Goal: Task Accomplishment & Management: Use online tool/utility

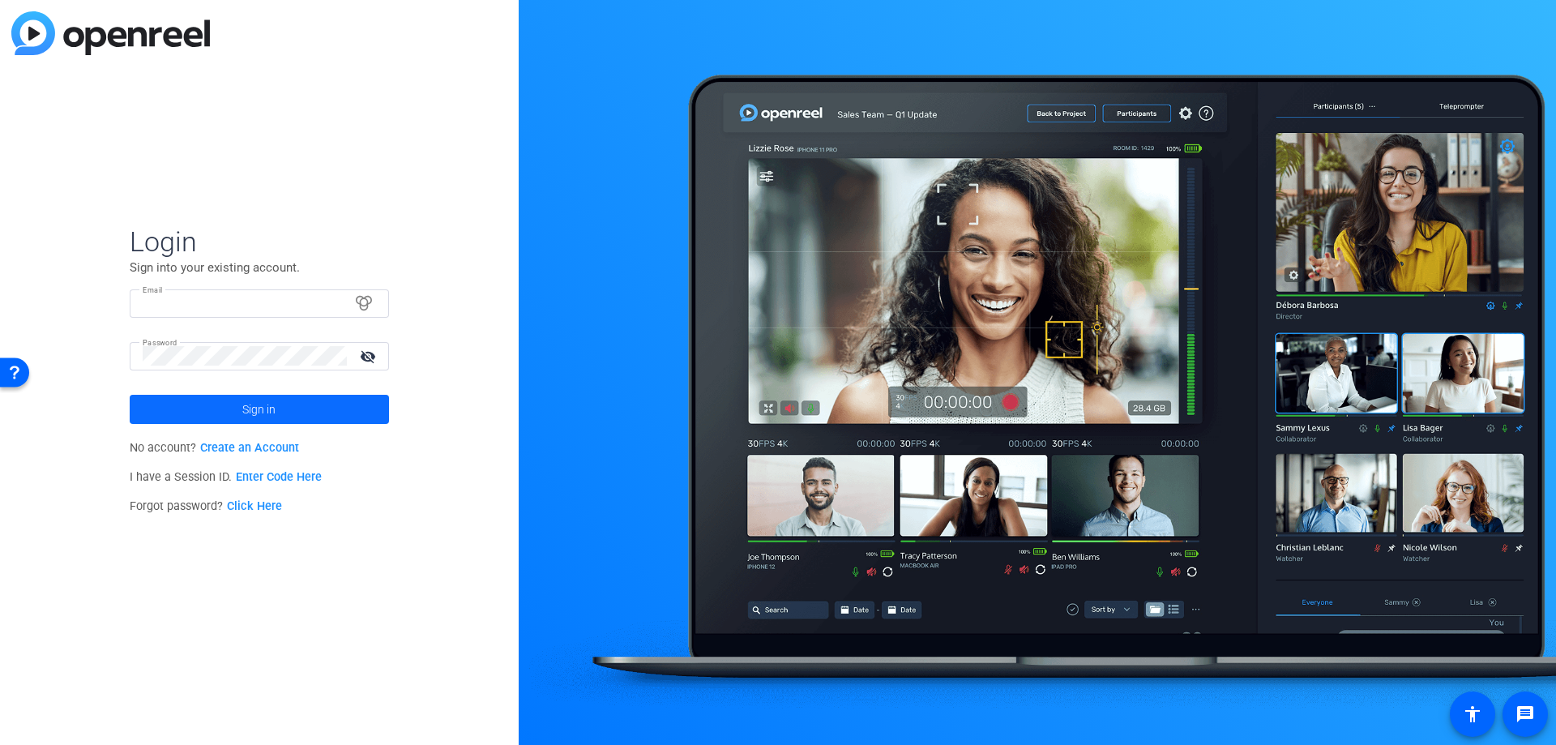
type input "[PERSON_NAME][EMAIL_ADDRESS][PERSON_NAME][DOMAIN_NAME]"
click at [341, 402] on span at bounding box center [259, 409] width 259 height 39
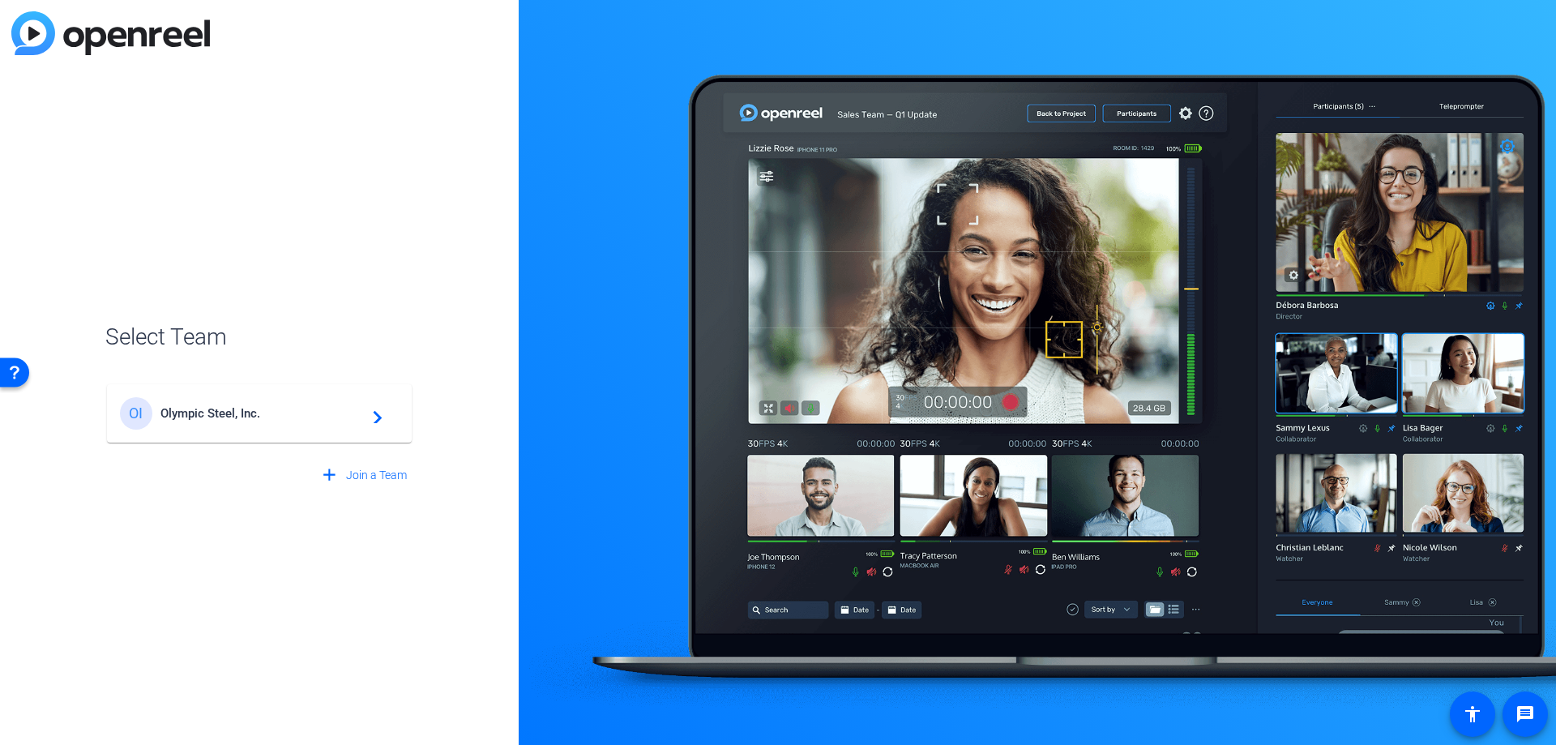
click at [292, 410] on span "Olympic Steel, Inc." at bounding box center [261, 413] width 203 height 15
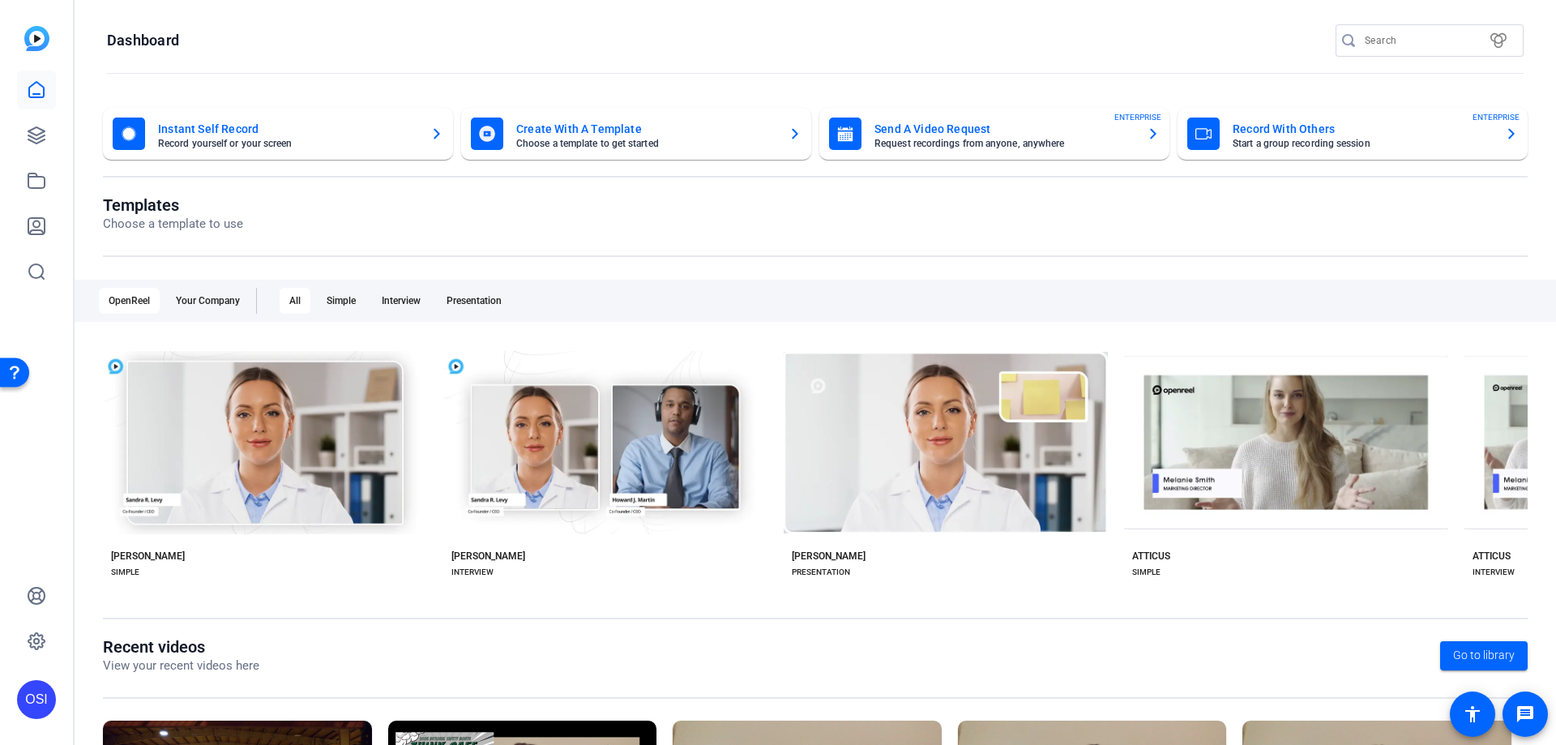
click at [956, 128] on mat-card-title "Send A Video Request" at bounding box center [1003, 128] width 259 height 19
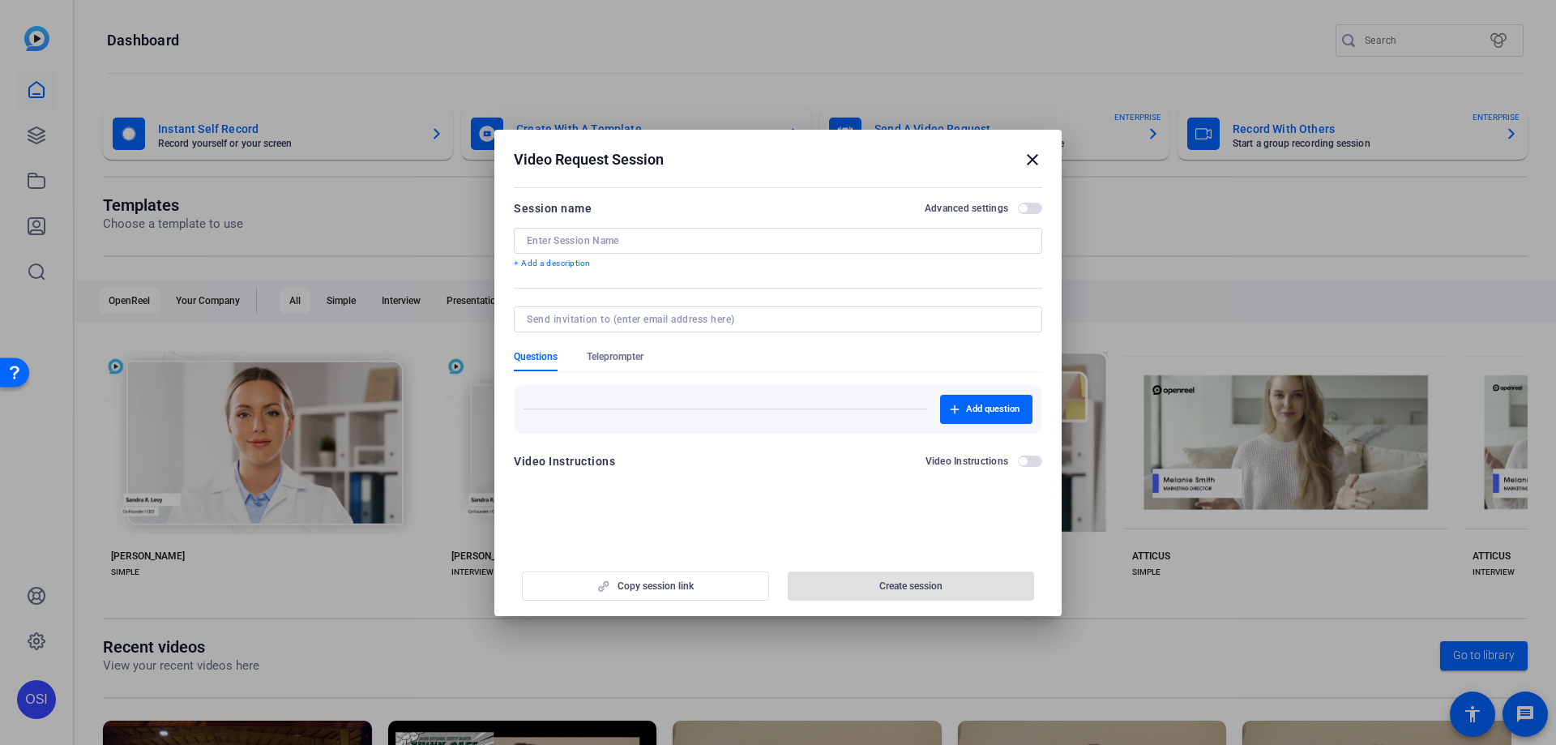
click at [631, 234] on input at bounding box center [778, 240] width 502 height 13
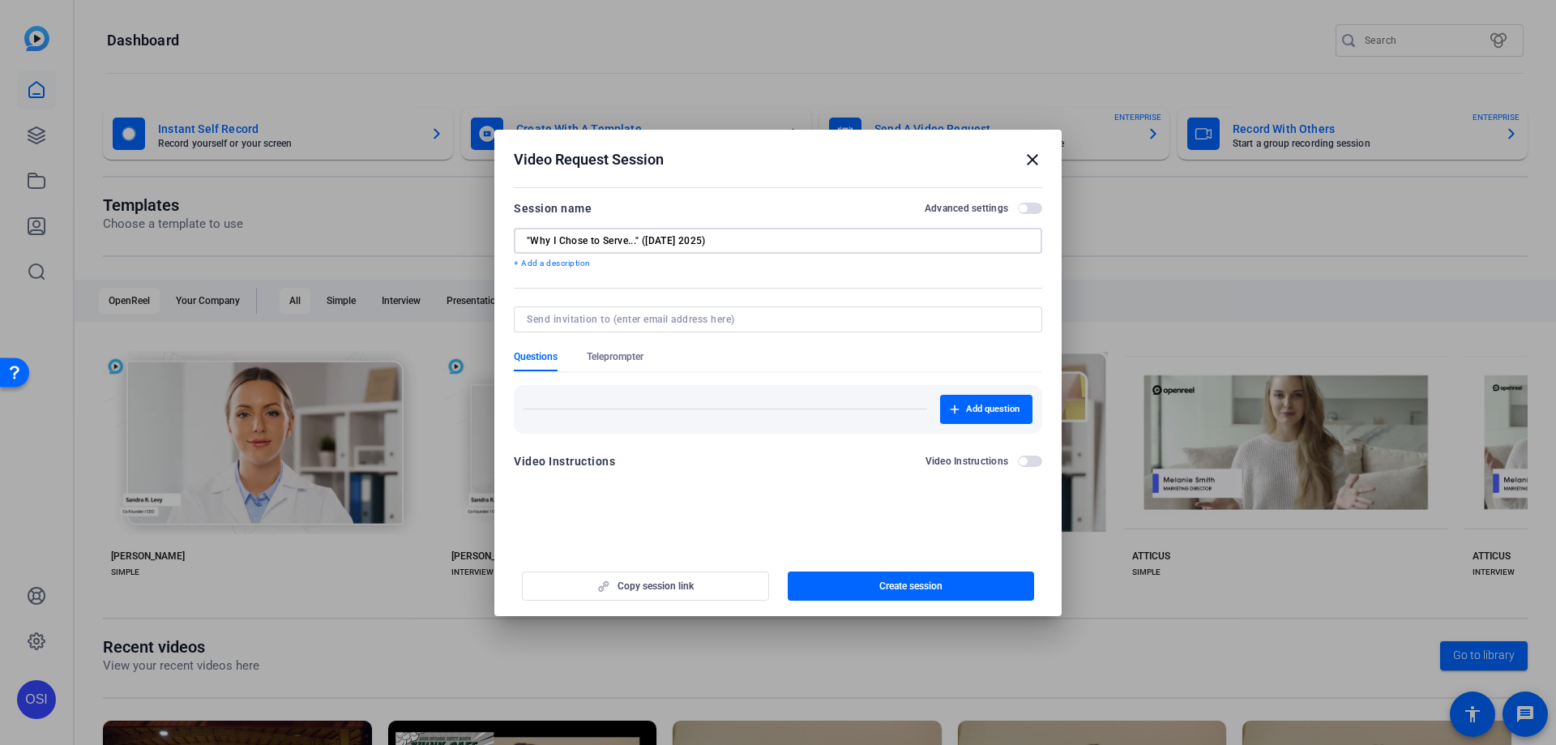
click at [672, 240] on input ""Why I Chose to Serve..." ([DATE] 2025)" at bounding box center [778, 240] width 502 height 13
type input ""Why I Chose to Serve..." ([DATE])"
click at [863, 584] on span "button" at bounding box center [911, 585] width 247 height 39
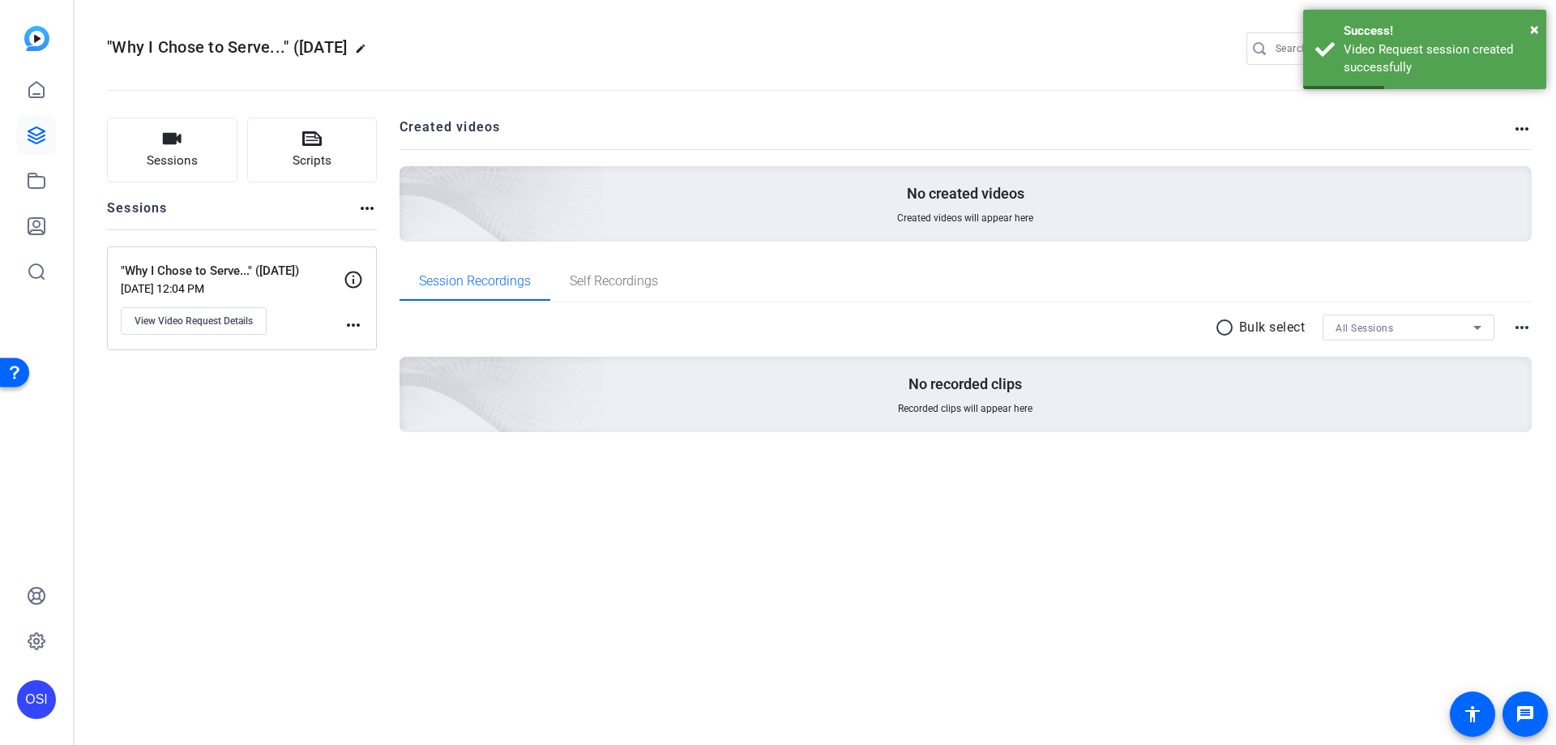
click at [343, 324] on div ""Why I Chose to Serve..." ([DATE]) [DATE] 12:04 PM View Video Request Details" at bounding box center [232, 298] width 223 height 73
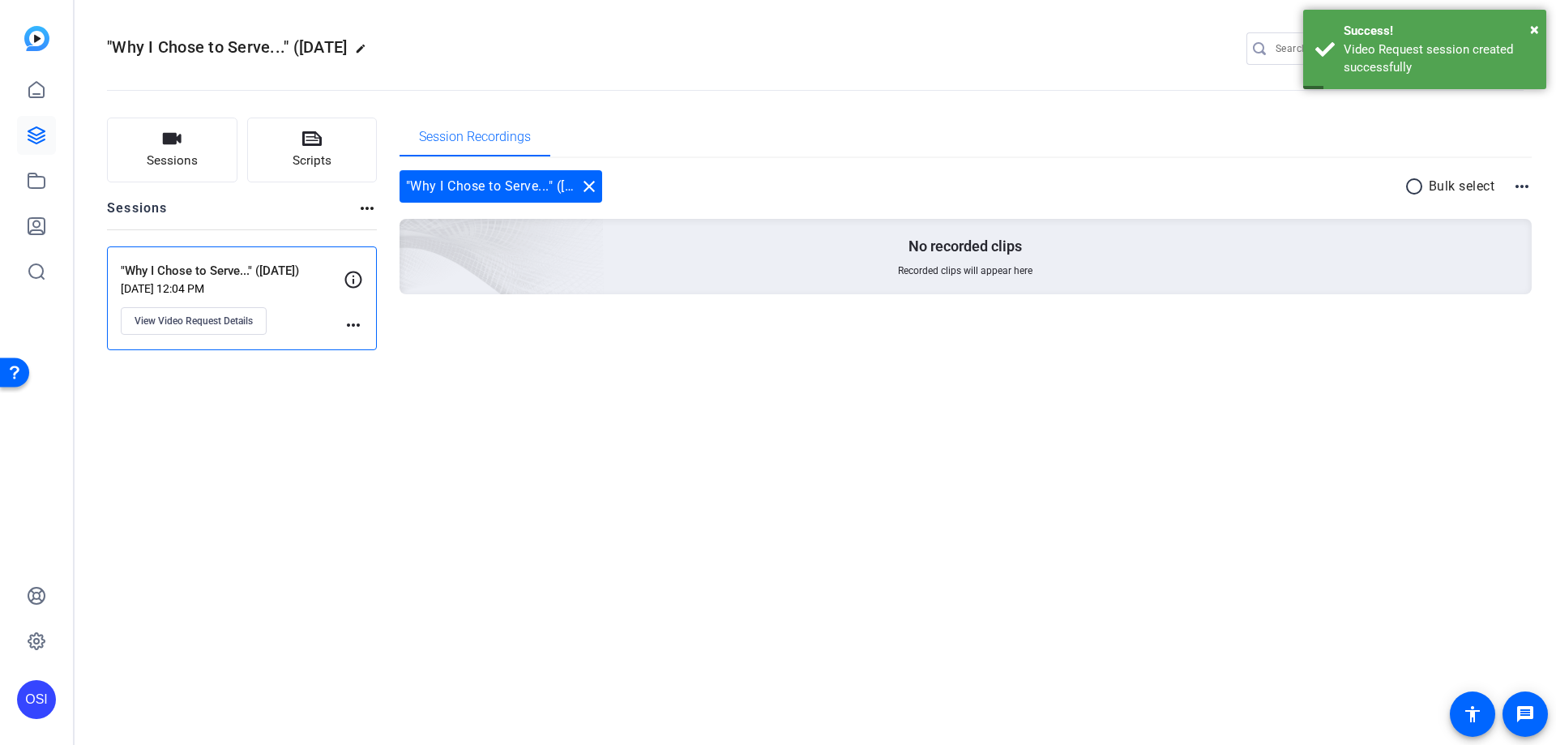
click at [353, 319] on mat-icon "more_horiz" at bounding box center [353, 324] width 19 height 19
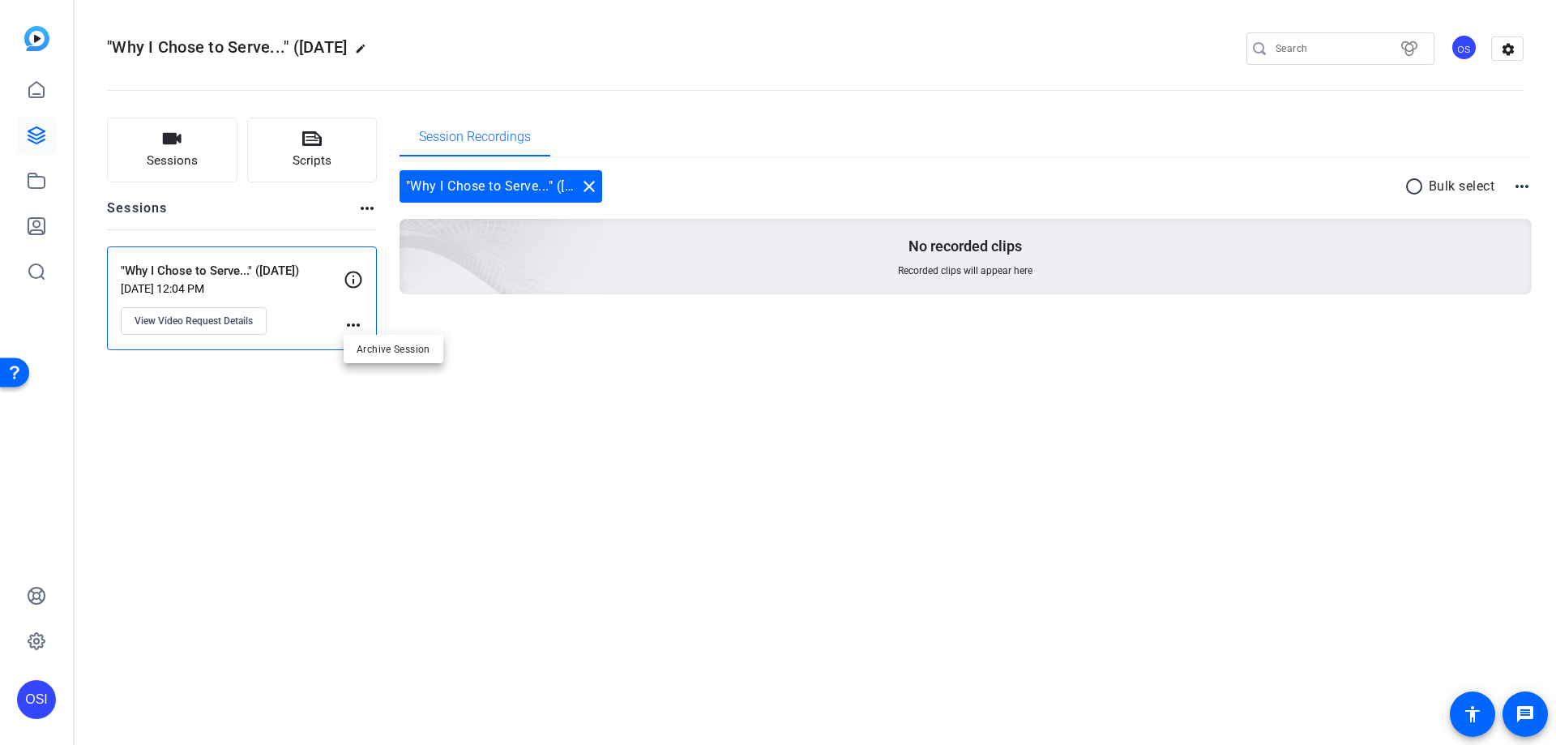
click at [348, 326] on div at bounding box center [778, 372] width 1556 height 745
click at [348, 326] on mat-icon "more_horiz" at bounding box center [353, 324] width 19 height 19
click at [197, 322] on div at bounding box center [778, 372] width 1556 height 745
click at [195, 319] on span "View Video Request Details" at bounding box center [193, 320] width 118 height 13
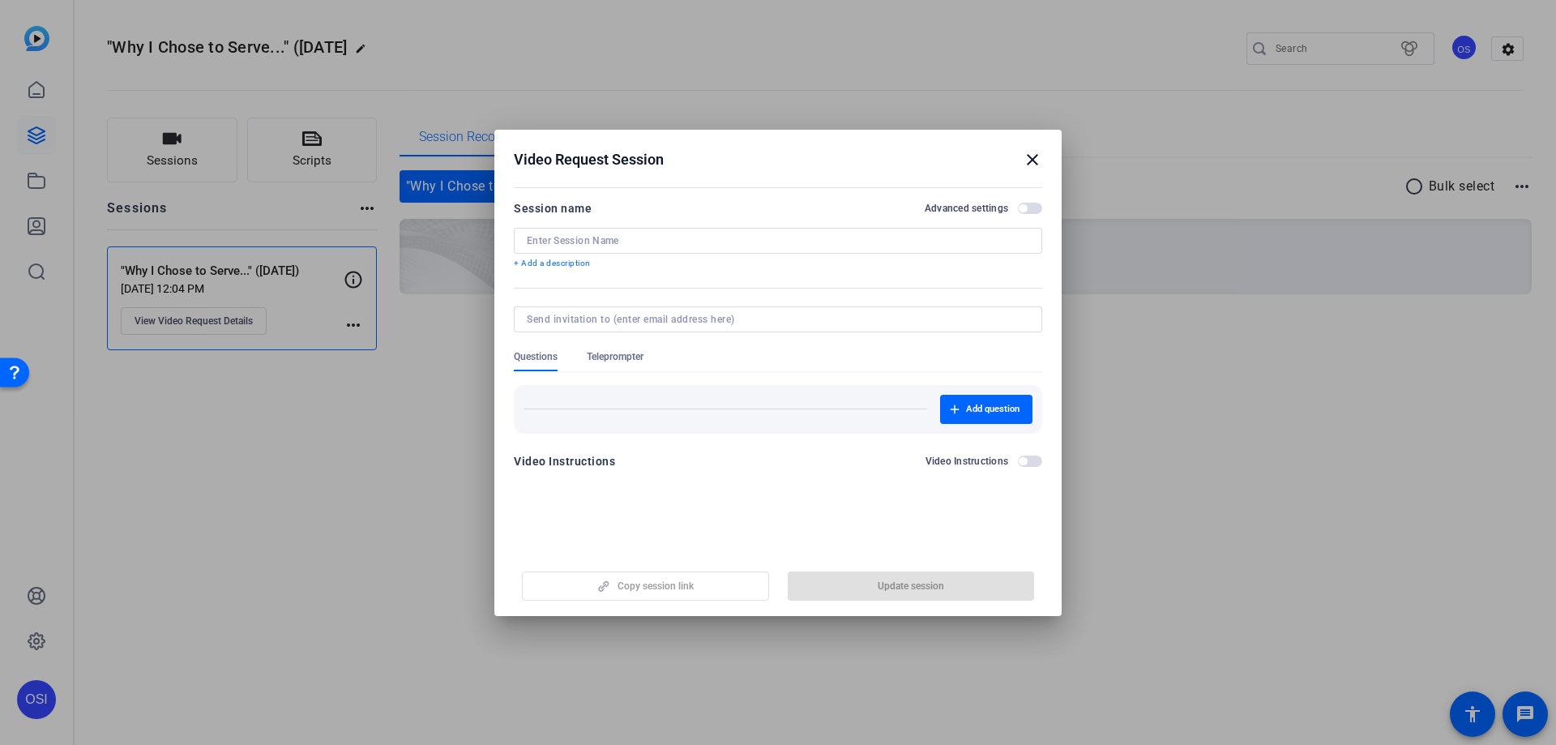
type input ""Why I Chose to Serve..." ([DATE])"
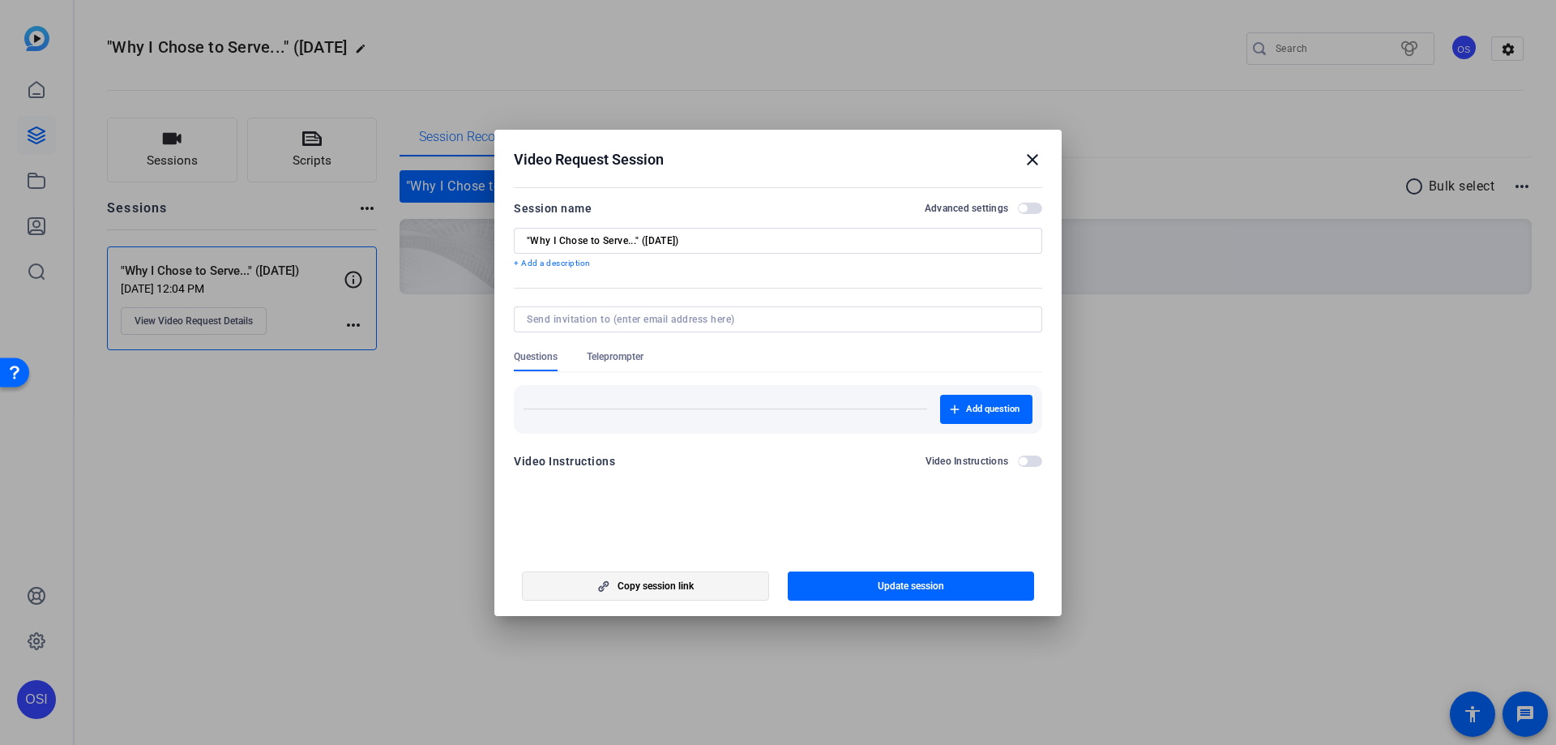
click at [677, 583] on span "Copy session link" at bounding box center [655, 585] width 76 height 13
